Goal: Information Seeking & Learning: Learn about a topic

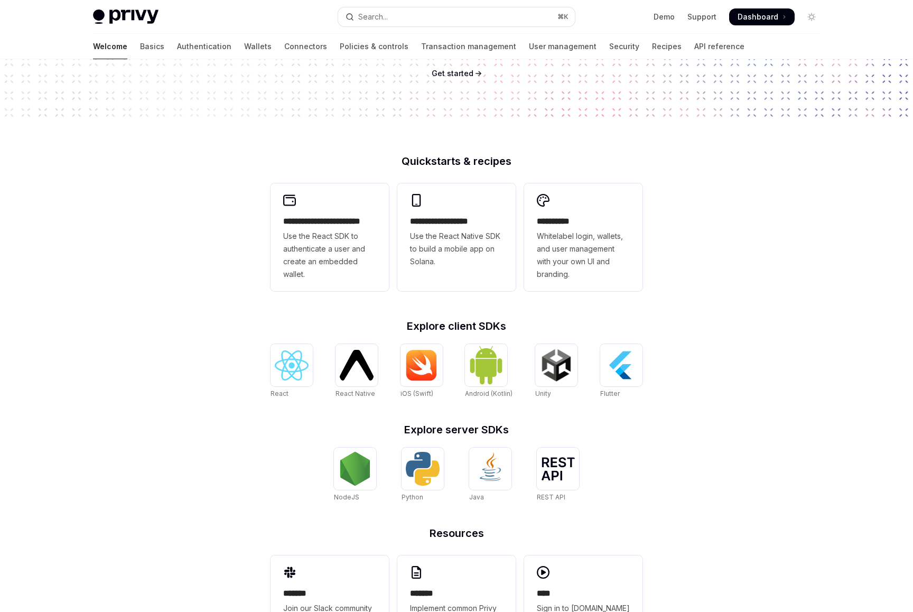
scroll to position [228, 0]
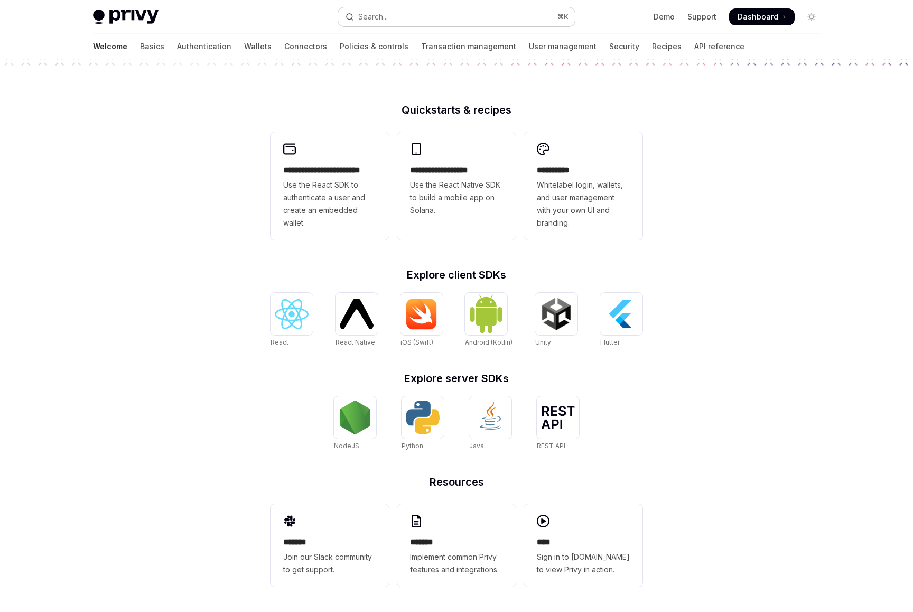
click at [502, 16] on button "Search... ⌘ K" at bounding box center [456, 16] width 237 height 19
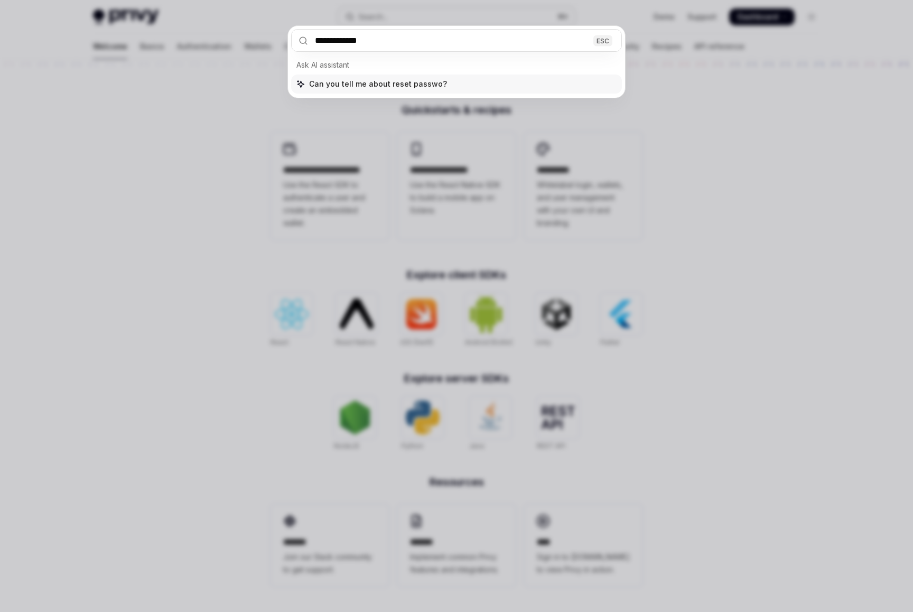
type input "**********"
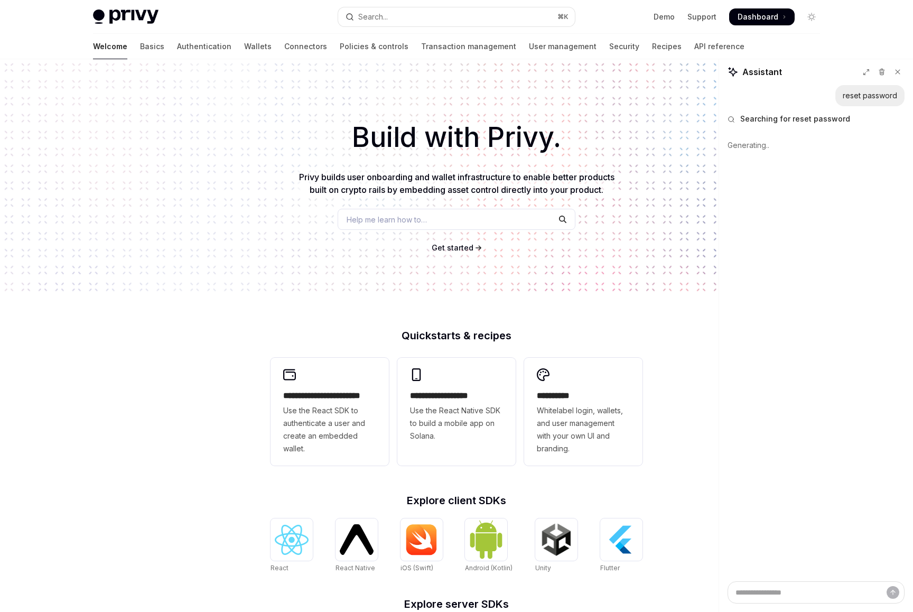
scroll to position [0, 0]
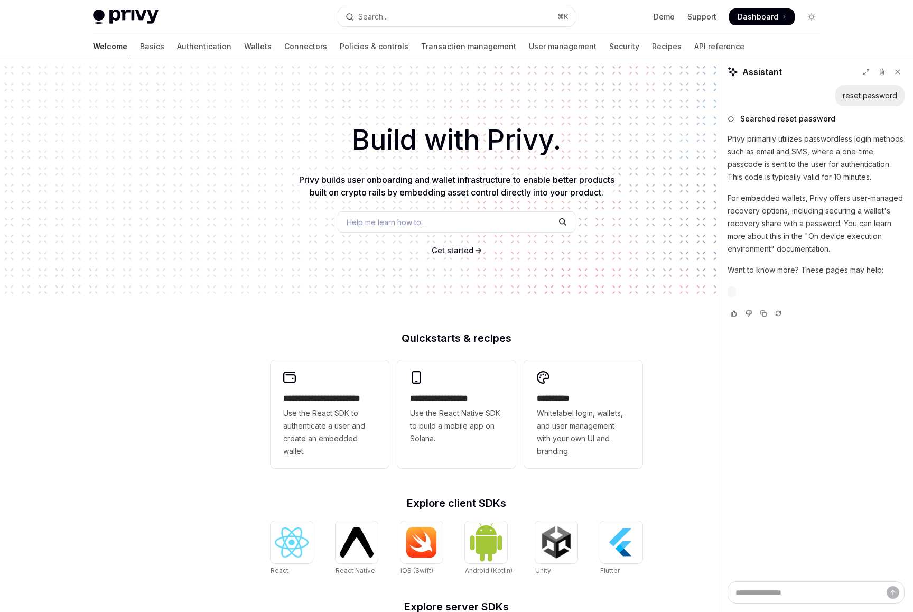
type textarea "*"
click at [112, 16] on img at bounding box center [125, 17] width 65 height 15
type textarea "*"
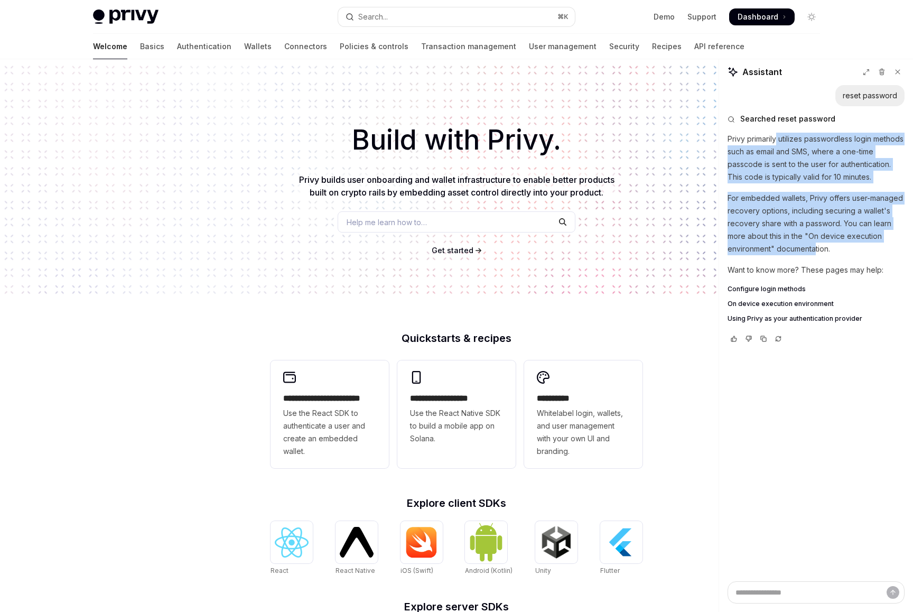
drag, startPoint x: 776, startPoint y: 138, endPoint x: 815, endPoint y: 260, distance: 128.1
click at [815, 261] on div "Privy primarily utilizes passwordless login methods such as email and SMS, wher…" at bounding box center [815, 229] width 177 height 192
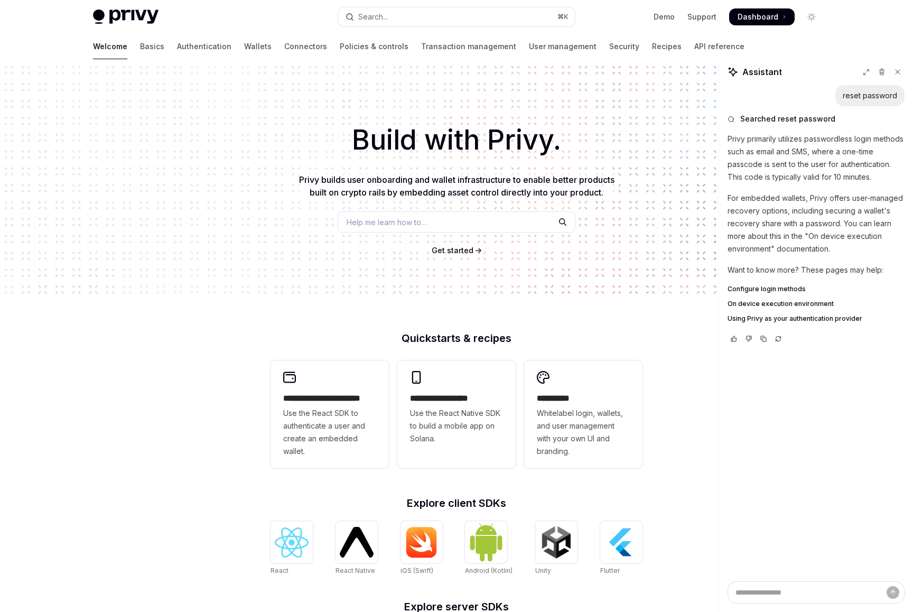
drag, startPoint x: 815, startPoint y: 260, endPoint x: 820, endPoint y: 220, distance: 40.9
click at [815, 255] on p "For embedded wallets, Privy offers user-managed recovery options, including sec…" at bounding box center [815, 223] width 177 height 63
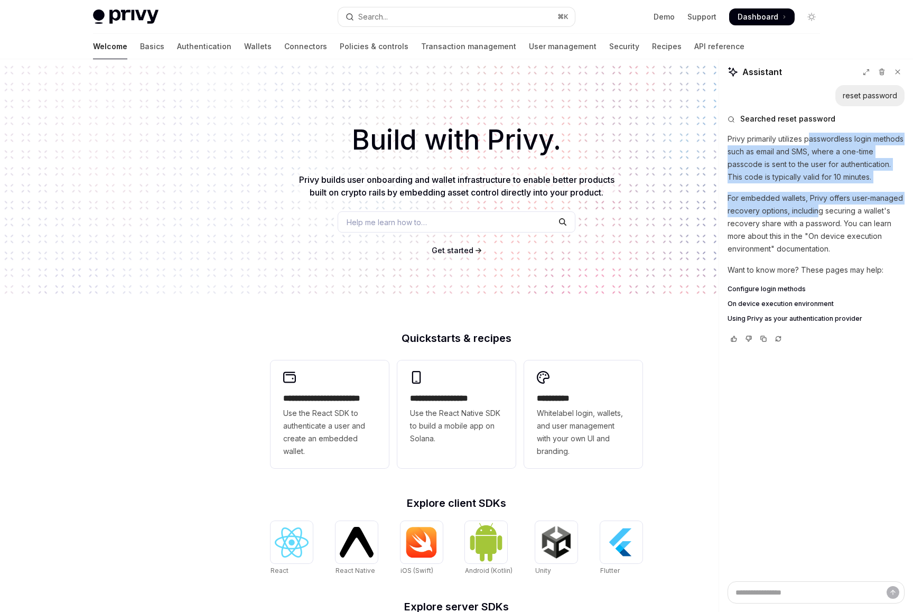
drag, startPoint x: 810, startPoint y: 144, endPoint x: 820, endPoint y: 232, distance: 88.8
click at [818, 225] on div "Privy primarily utilizes passwordless login methods such as email and SMS, wher…" at bounding box center [815, 229] width 177 height 192
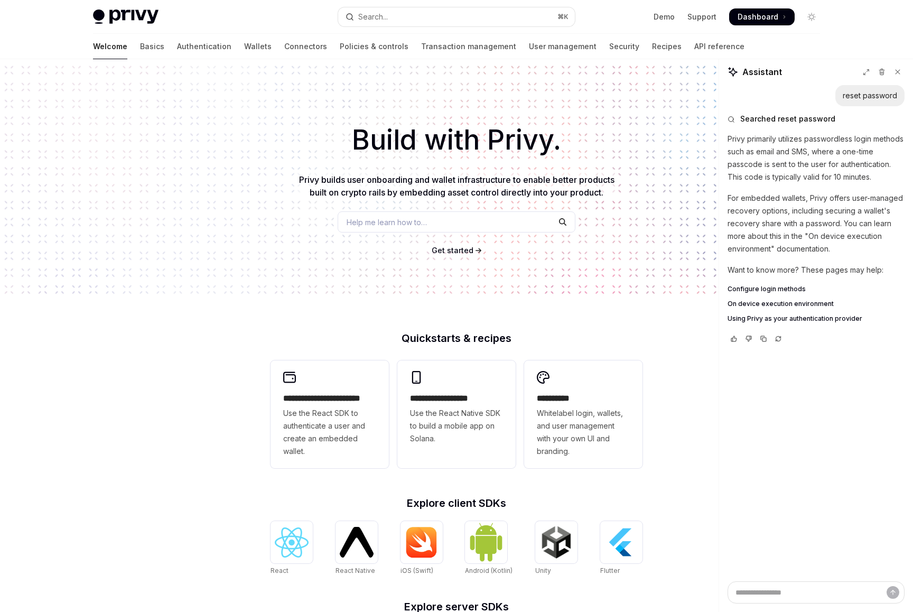
click at [821, 234] on p "For embedded wallets, Privy offers user-managed recovery options, including sec…" at bounding box center [815, 223] width 177 height 63
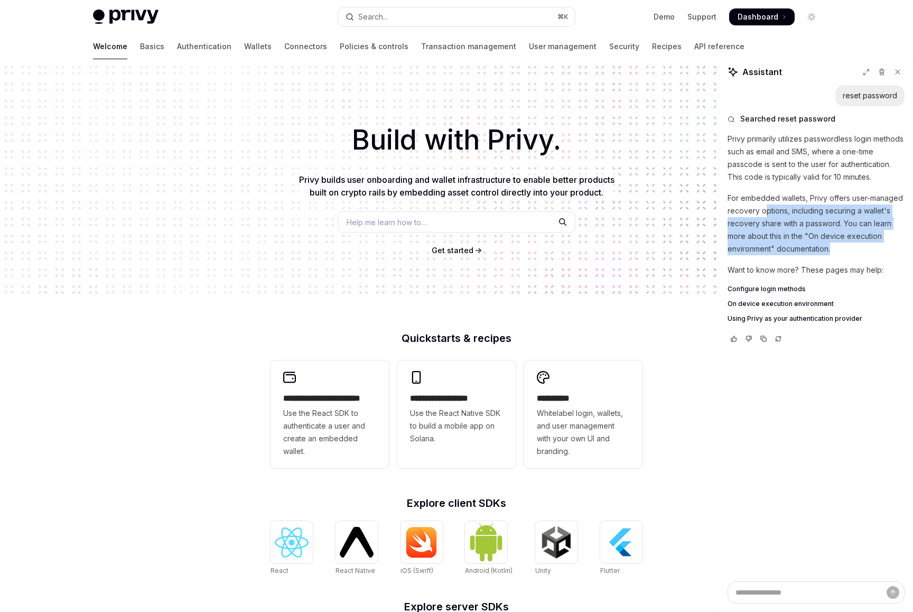
drag, startPoint x: 765, startPoint y: 217, endPoint x: 837, endPoint y: 271, distance: 90.1
click at [835, 269] on div "Privy primarily utilizes passwordless login methods such as email and SMS, wher…" at bounding box center [815, 229] width 177 height 192
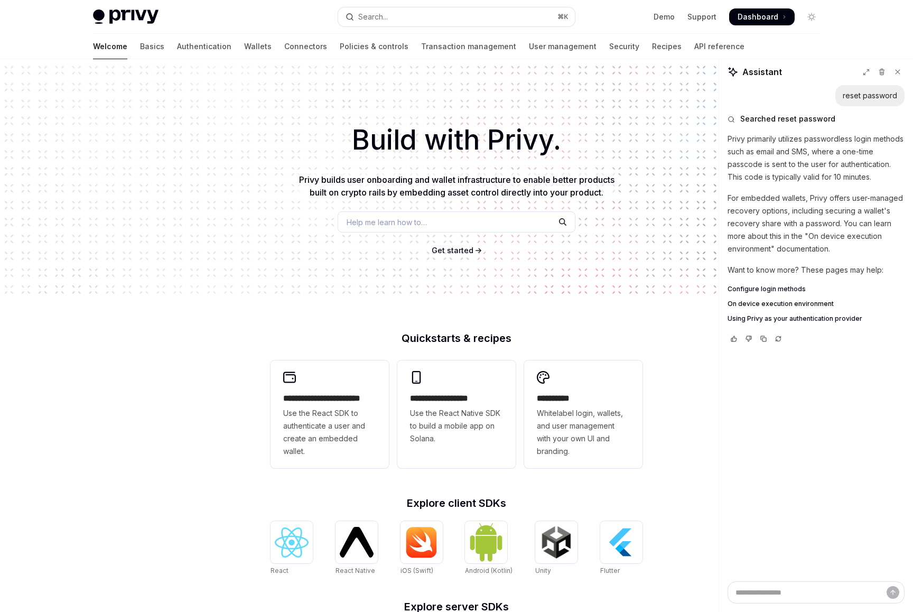
drag, startPoint x: 837, startPoint y: 271, endPoint x: 818, endPoint y: 239, distance: 37.6
click at [837, 271] on div "Privy primarily utilizes passwordless login methods such as email and SMS, wher…" at bounding box center [815, 229] width 177 height 192
click at [652, 17] on div "Demo Support Dashboard Dashboard" at bounding box center [701, 16] width 237 height 17
click at [659, 17] on link "Demo" at bounding box center [663, 17] width 21 height 11
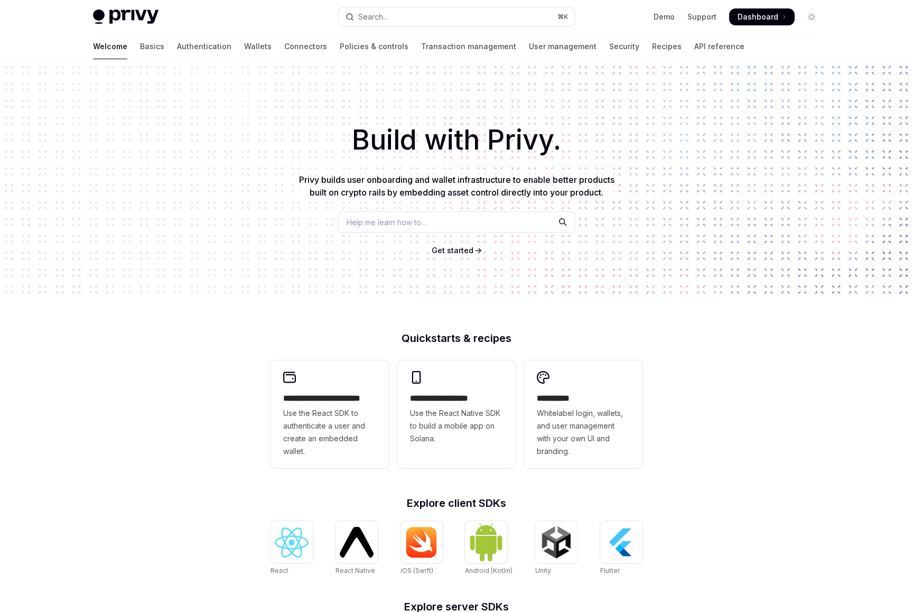
click at [137, 15] on img at bounding box center [125, 17] width 65 height 15
type textarea "*"
click at [666, 16] on link "Demo" at bounding box center [663, 17] width 21 height 11
